Goal: Transaction & Acquisition: Purchase product/service

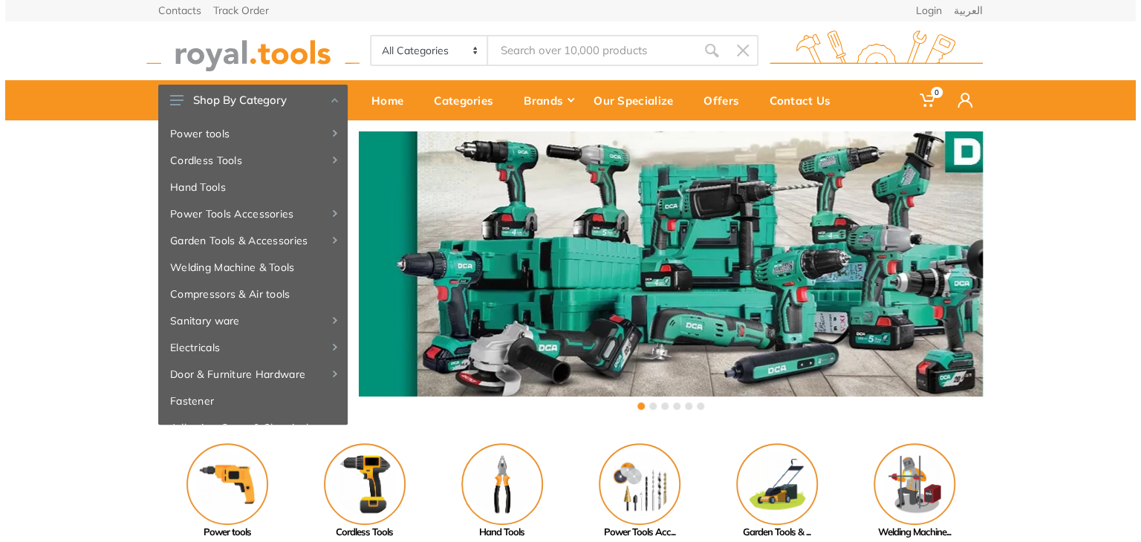
scroll to position [474, 0]
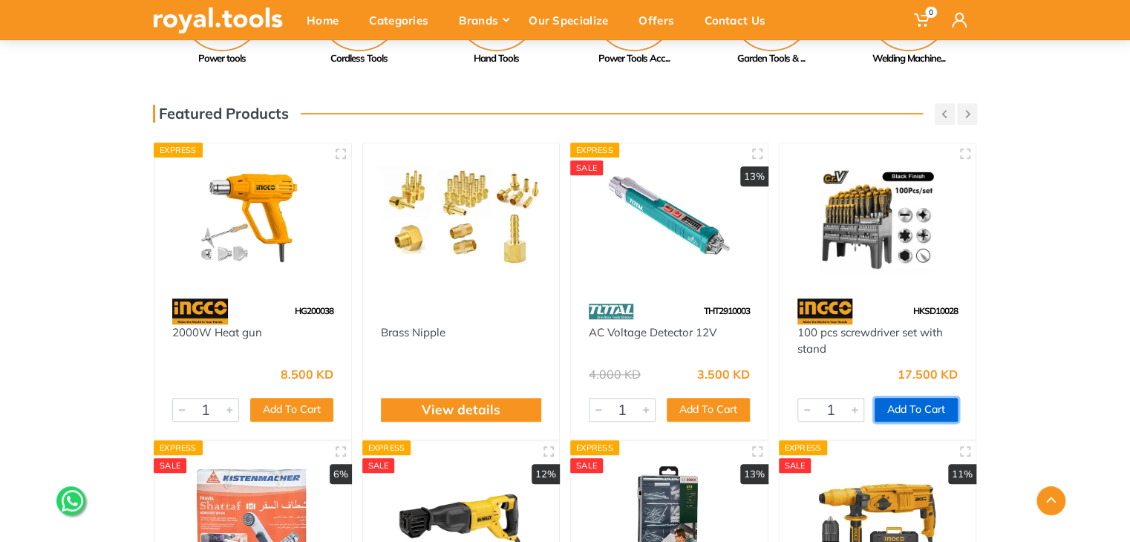
click at [928, 405] on button "Add To Cart" at bounding box center [916, 410] width 83 height 24
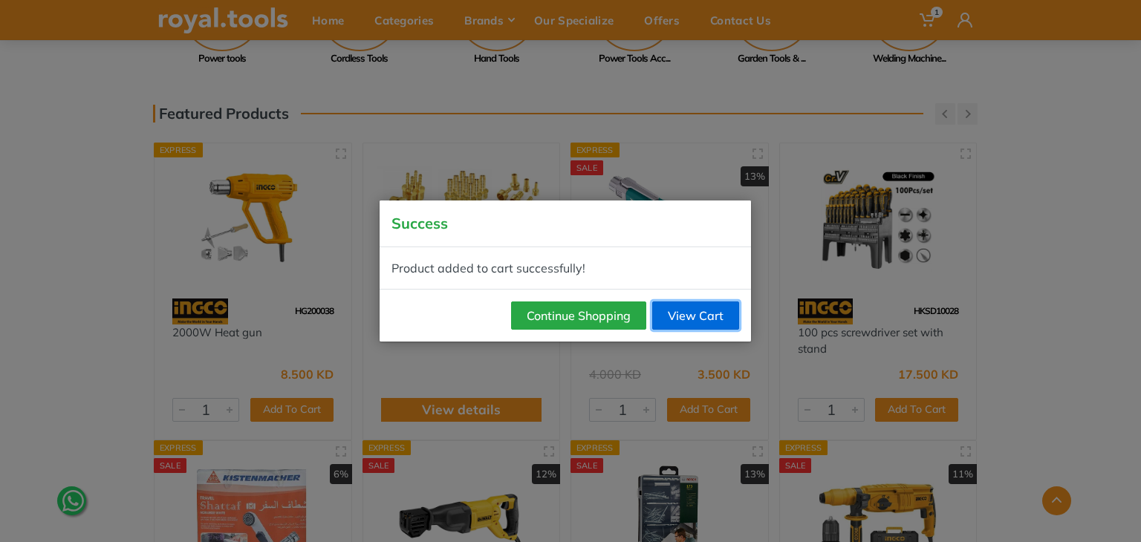
click at [708, 316] on link "View Cart" at bounding box center [695, 315] width 87 height 28
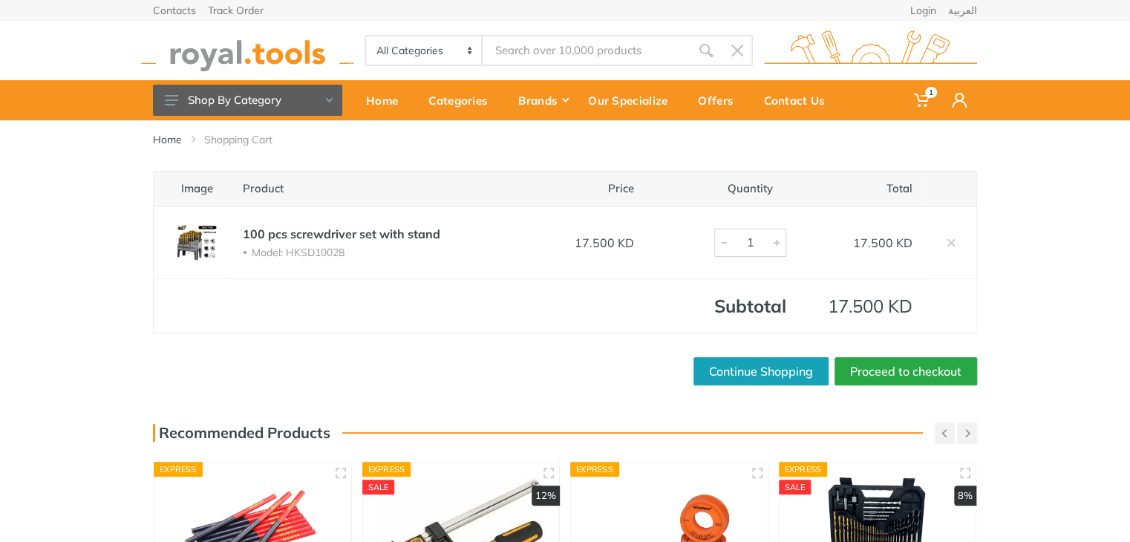
click at [918, 384] on div "Home Shopping Cart Image Product Price Quantity Total 100 pcs screwdriver set w…" at bounding box center [565, 458] width 1130 height 676
click at [914, 376] on link "Proceed to checkout" at bounding box center [906, 371] width 143 height 28
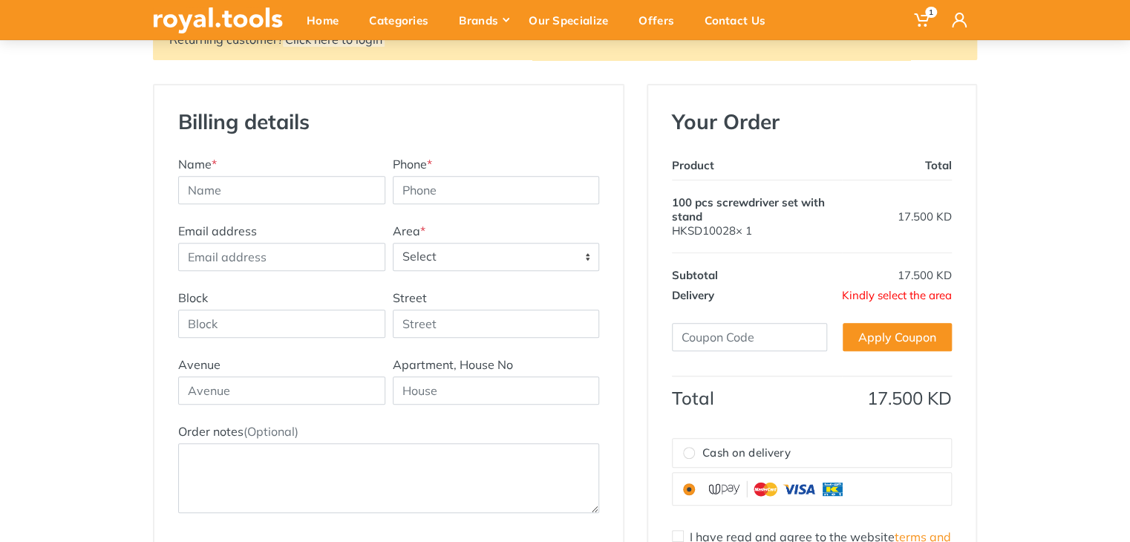
scroll to position [249, 0]
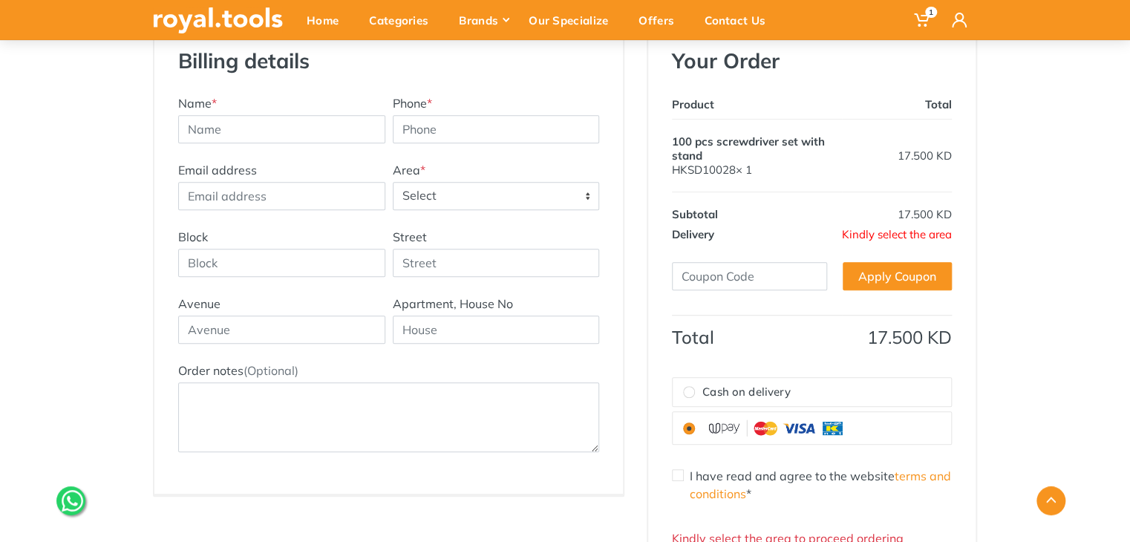
click at [500, 203] on span "Select" at bounding box center [497, 196] width 206 height 27
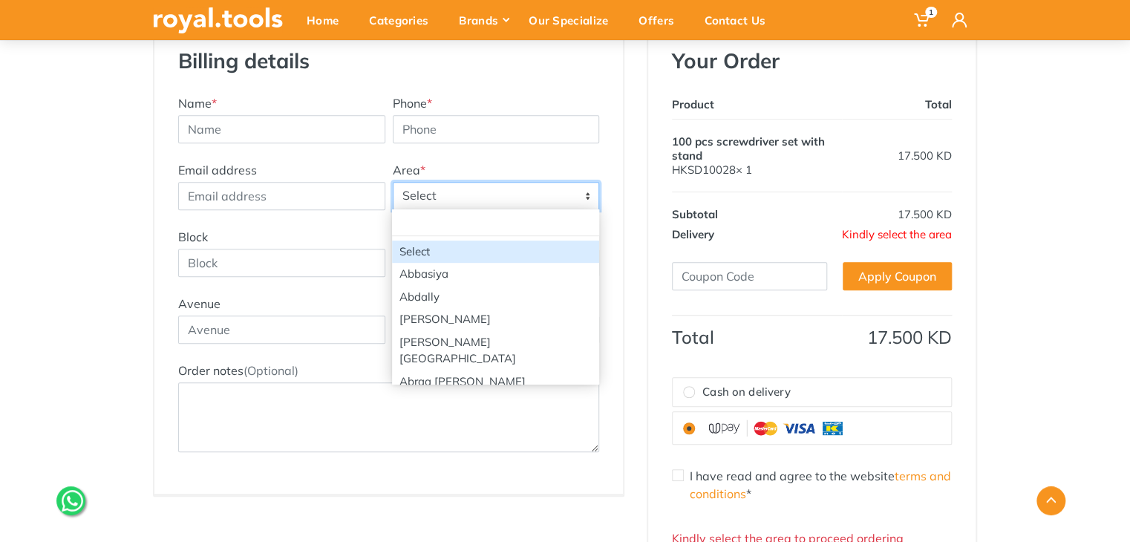
click at [463, 219] on input "search" at bounding box center [495, 222] width 207 height 26
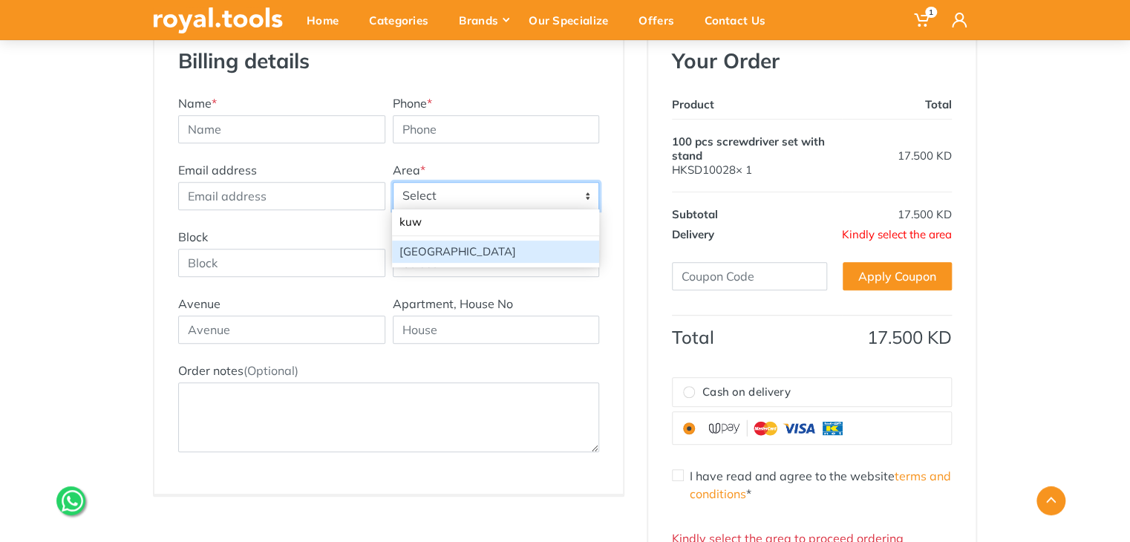
type input "kuw"
select select "44"
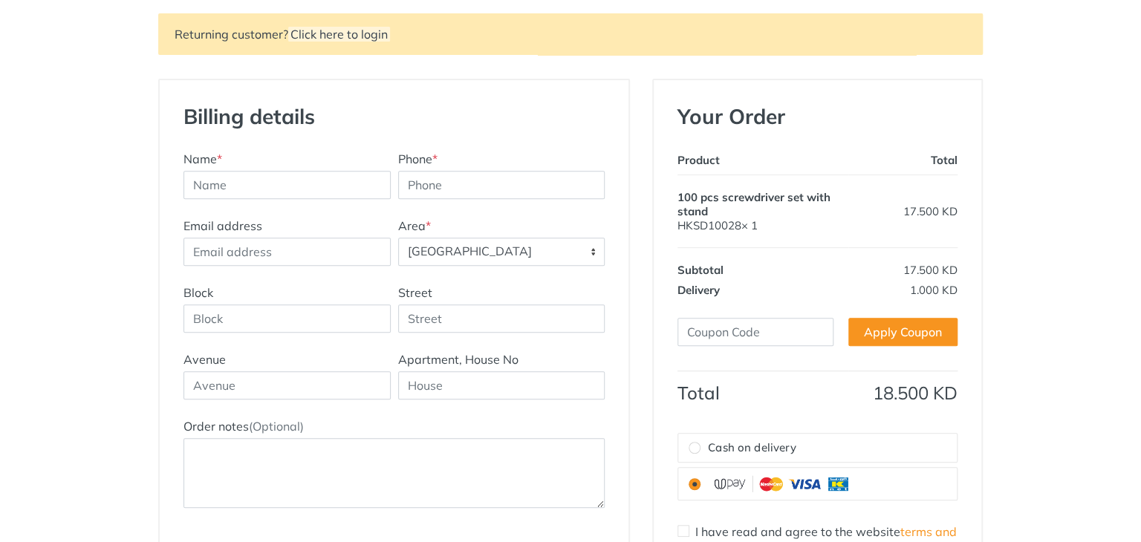
scroll to position [0, 0]
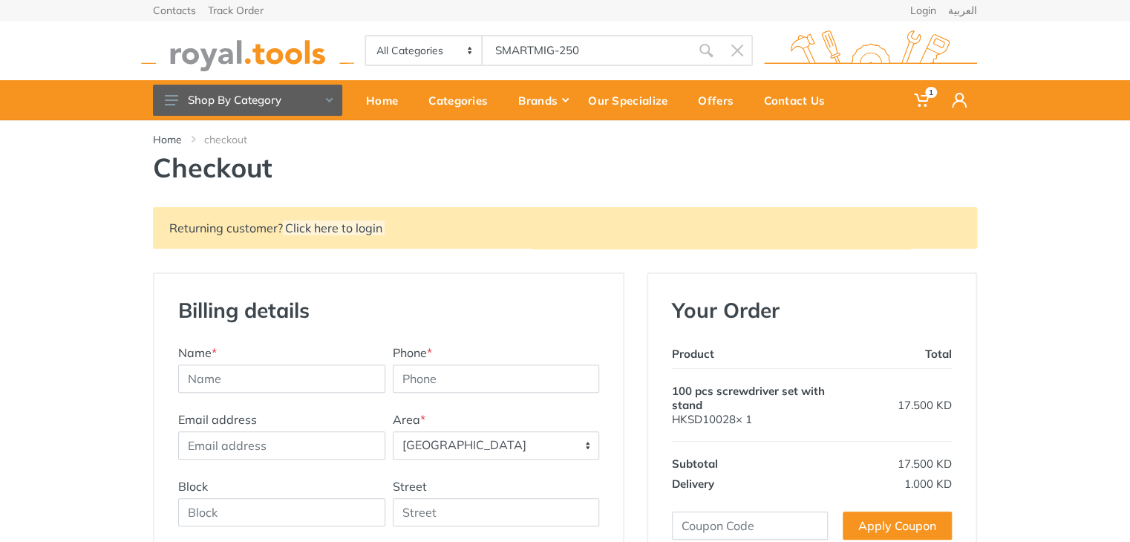
type input "SMARTMIG-250"
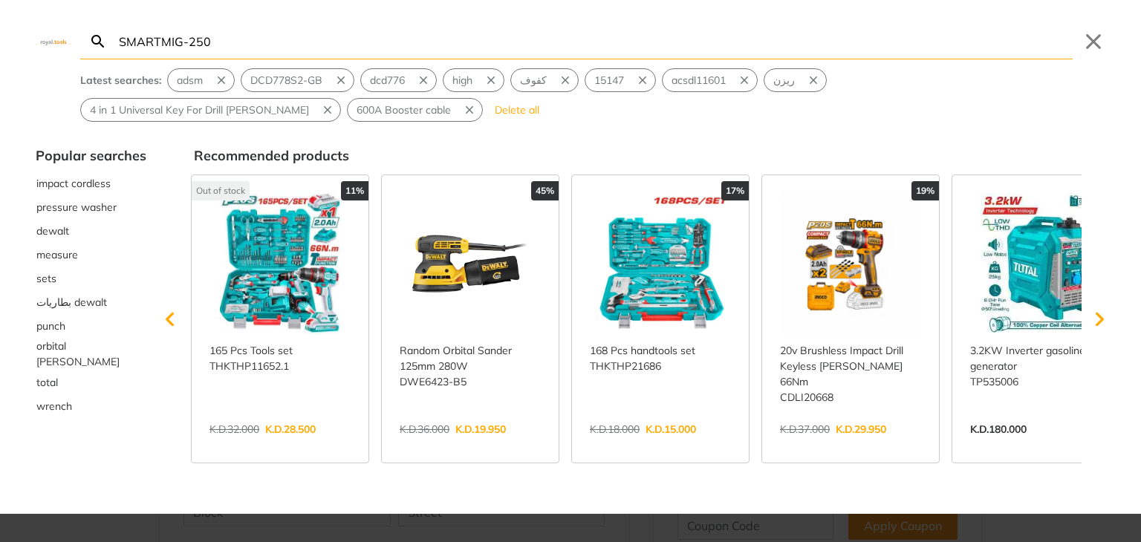
type input "SMARTMIG-250"
